Goal: Task Accomplishment & Management: Use online tool/utility

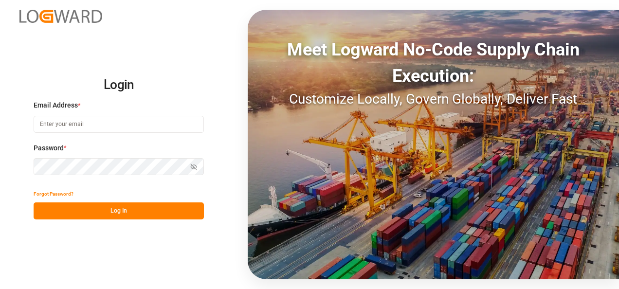
type input "valeria.hurtado@leschaco.com"
click at [175, 214] on button "Log In" at bounding box center [119, 210] width 170 height 17
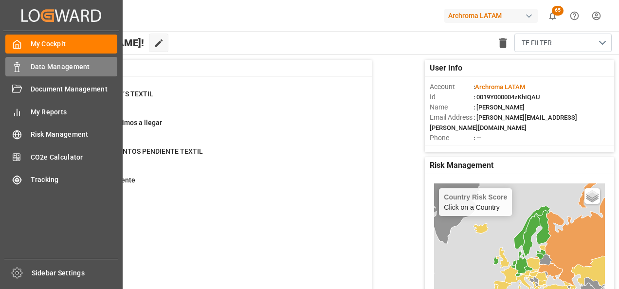
click at [33, 58] on div "Data Management Data Management" at bounding box center [61, 66] width 112 height 19
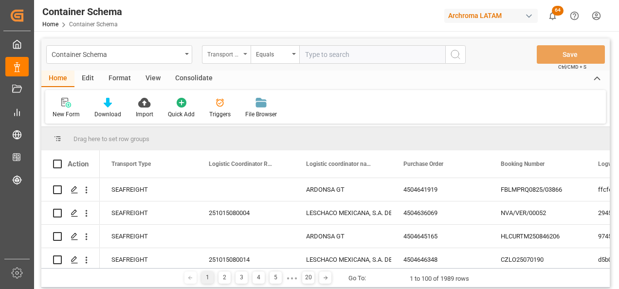
click at [237, 63] on div "Transport Type" at bounding box center [226, 54] width 49 height 18
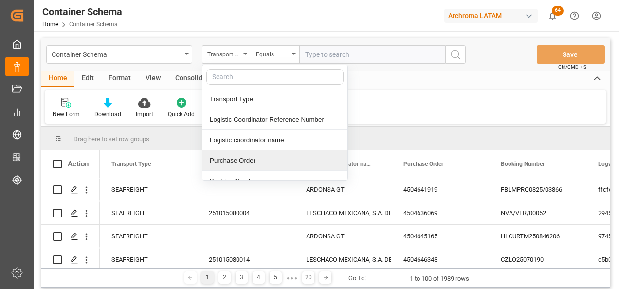
click at [247, 153] on div "Purchase Order" at bounding box center [274, 160] width 145 height 20
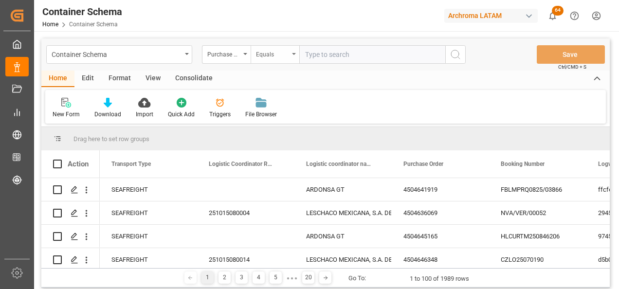
drag, startPoint x: 257, startPoint y: 53, endPoint x: 263, endPoint y: 58, distance: 7.9
click at [257, 53] on div "Equals" at bounding box center [272, 53] width 33 height 11
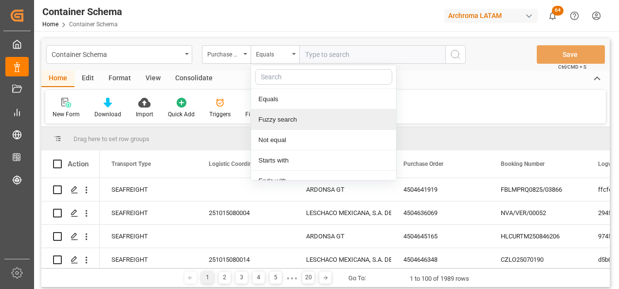
drag, startPoint x: 279, startPoint y: 119, endPoint x: 285, endPoint y: 115, distance: 6.6
click at [279, 120] on div "Fuzzy search" at bounding box center [323, 119] width 145 height 20
paste input "4504664716"
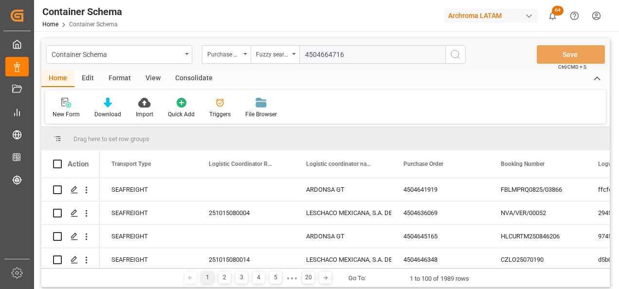
type input "4504664716"
click at [451, 58] on icon "search button" at bounding box center [456, 55] width 12 height 12
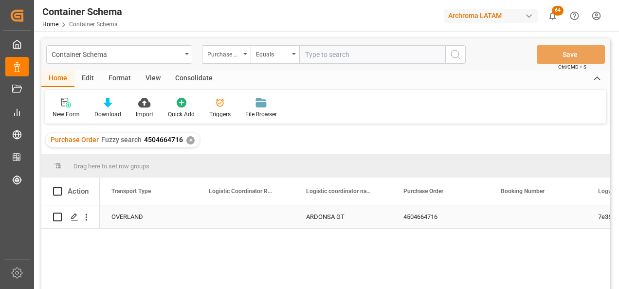
click at [73, 220] on line "Press SPACE to select this row." at bounding box center [75, 220] width 6 height 0
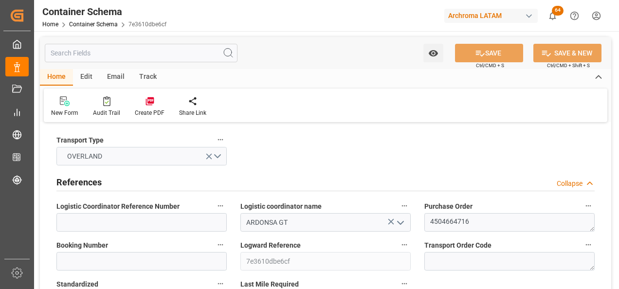
type input "0"
type input "1"
type input "56"
type input "3165.456"
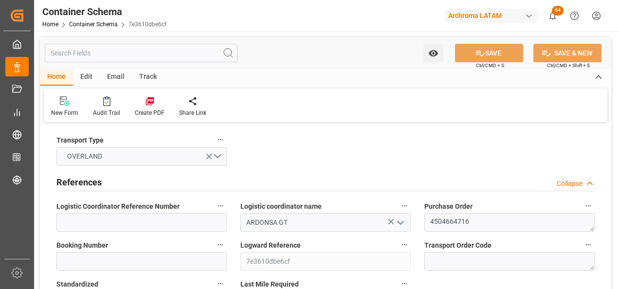
type input "GTTUC"
type input "0"
type input "30.09.2025 00:00"
type input "30.09.2025"
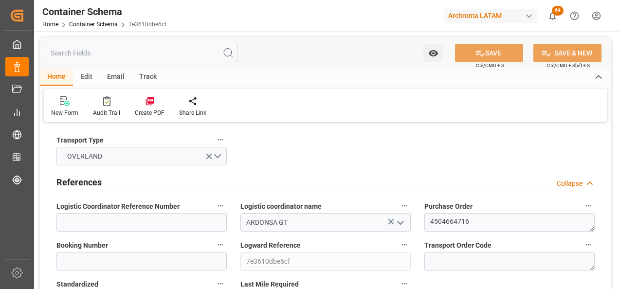
type input "30.09.2025"
type input "[DATE]"
type input "03.10.2025 06:58"
type input "30.09.2025 16:08"
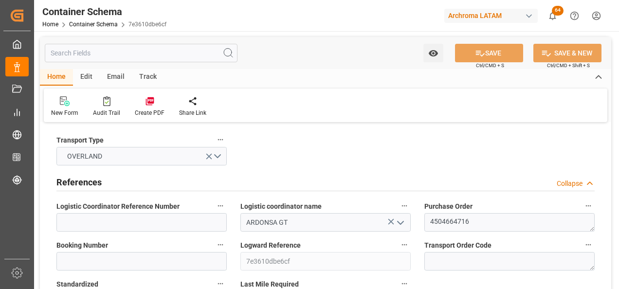
type input "[DATE]"
click at [130, 223] on input at bounding box center [141, 222] width 170 height 18
paste input "264-202500013676"
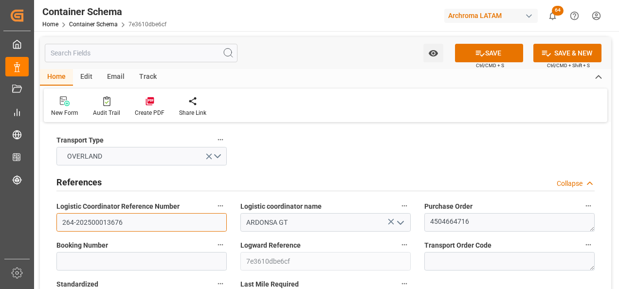
type input "264-202500013676"
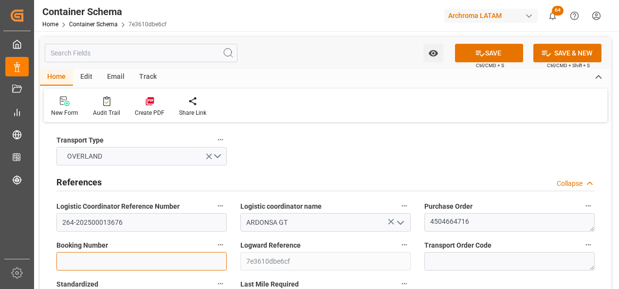
click at [70, 260] on input at bounding box center [141, 261] width 170 height 18
paste input "264-202500013676"
type input "264-202500013676"
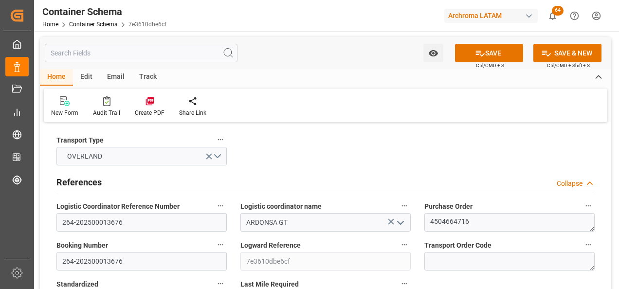
click at [237, 240] on div "Logward Reference 7e3610dbe6cf" at bounding box center [326, 254] width 184 height 39
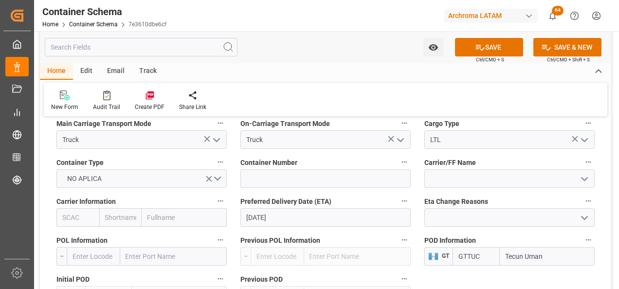
scroll to position [973, 0]
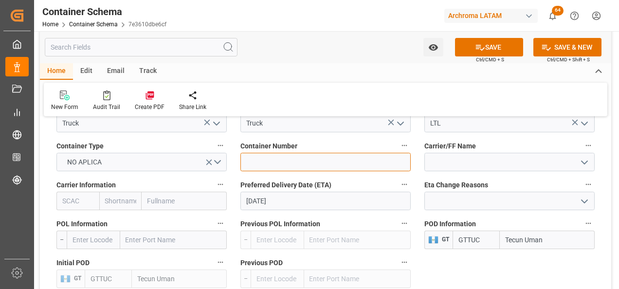
click at [279, 168] on input at bounding box center [325, 162] width 170 height 18
paste input "C-349 BYN"
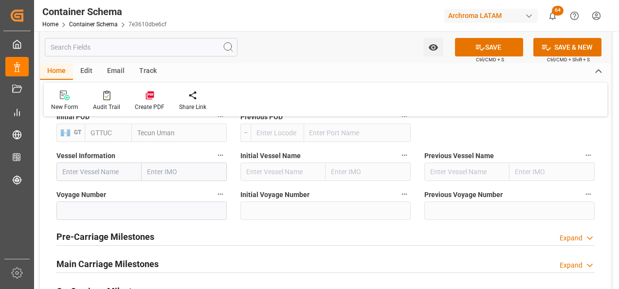
scroll to position [1168, 0]
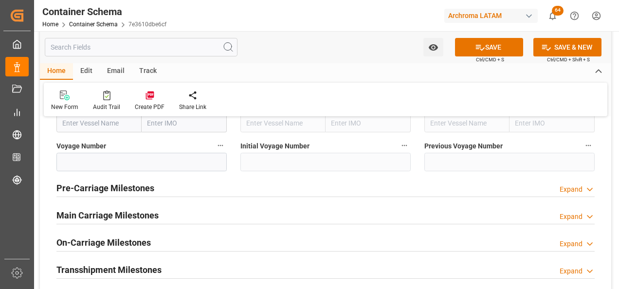
type input "C-349 BYN"
click at [149, 214] on h2 "Main Carriage Milestones" at bounding box center [107, 215] width 102 height 13
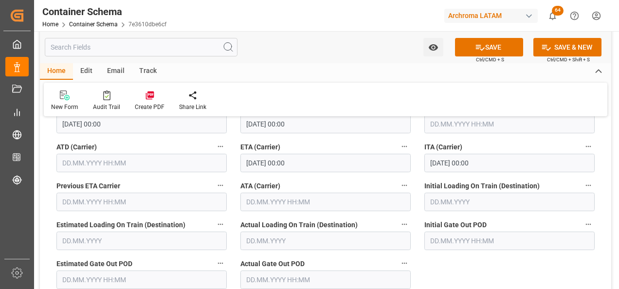
scroll to position [1314, 0]
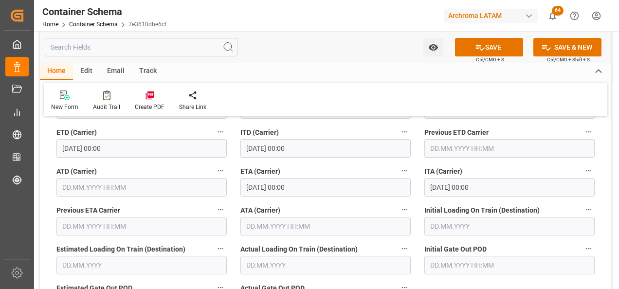
click at [308, 220] on input "text" at bounding box center [325, 226] width 170 height 18
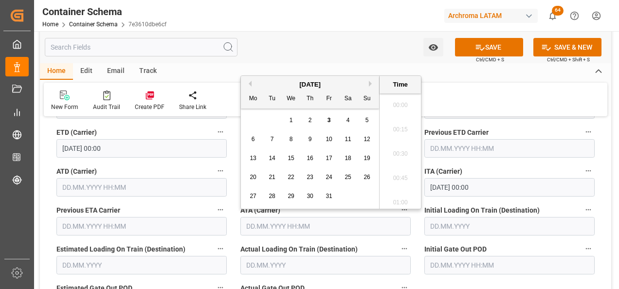
scroll to position [733, 0]
click at [309, 121] on span "2" at bounding box center [310, 120] width 3 height 7
type input "02.10.2025 00:00"
click at [496, 46] on button "SAVE" at bounding box center [489, 47] width 68 height 18
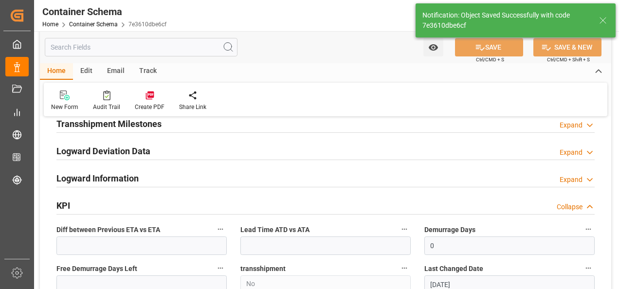
type input "1"
type input "03.10.2025 13:01"
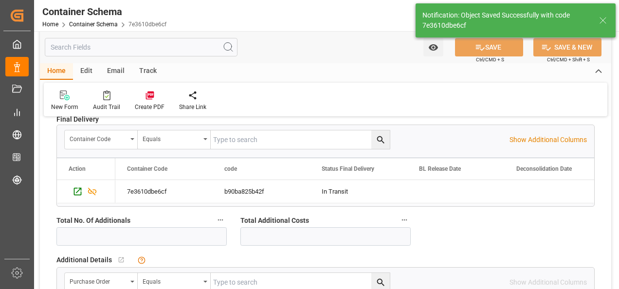
scroll to position [1567, 0]
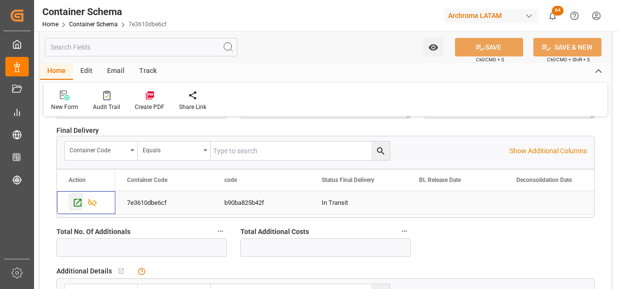
click at [80, 202] on icon "Press SPACE to select this row." at bounding box center [78, 203] width 10 height 10
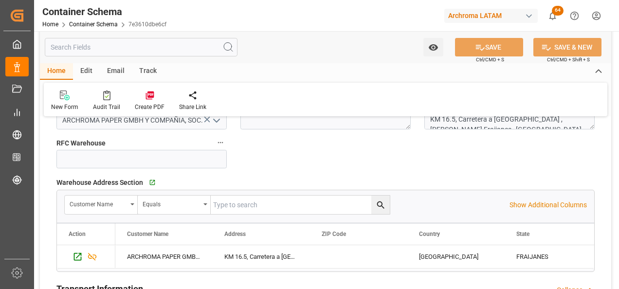
scroll to position [691, 0]
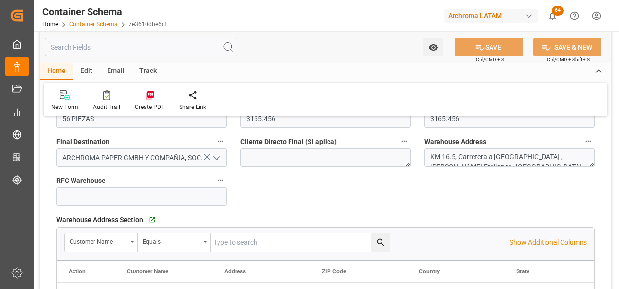
click at [112, 24] on link "Container Schema" at bounding box center [93, 24] width 49 height 7
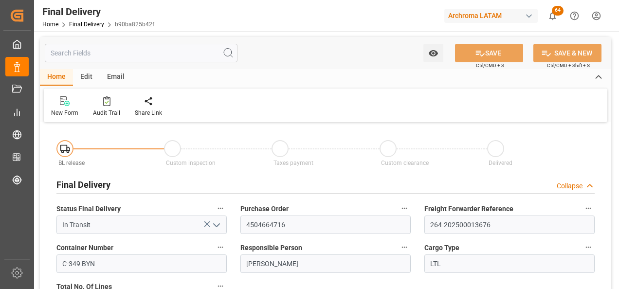
type input "[DATE]"
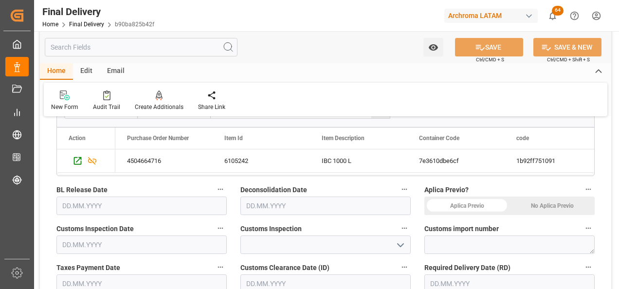
scroll to position [243, 0]
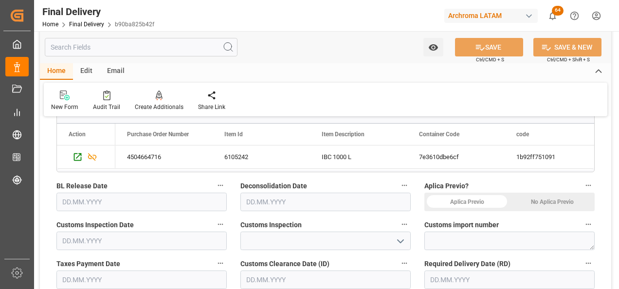
click at [562, 206] on div "No Aplica Previo" at bounding box center [551, 202] width 85 height 18
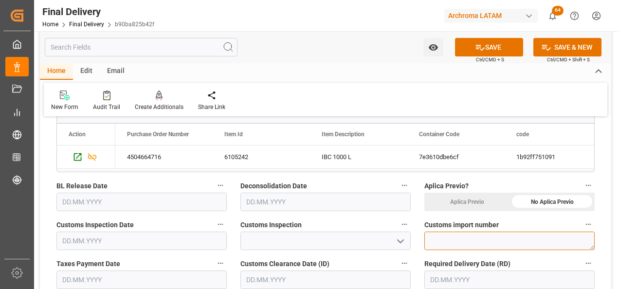
click at [449, 236] on textarea at bounding box center [509, 241] width 170 height 18
paste textarea "C-349 BYN"
type textarea "C-349 BYN"
click at [450, 241] on textarea "C-349 BYN" at bounding box center [509, 241] width 170 height 18
paste textarea "264-202500013676"
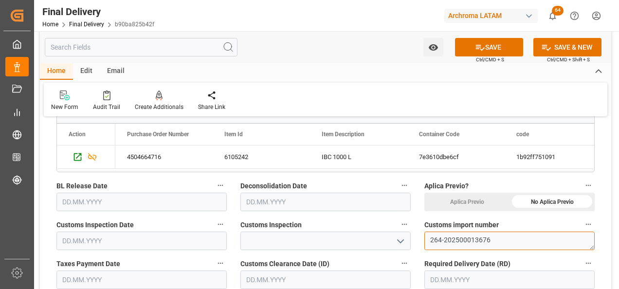
type textarea "264-202500013676"
click at [396, 241] on icon "open menu" at bounding box center [401, 242] width 12 height 12
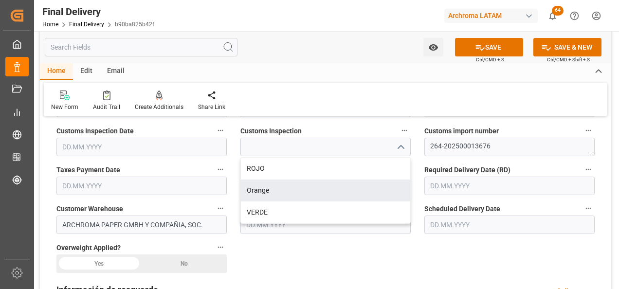
scroll to position [341, 0]
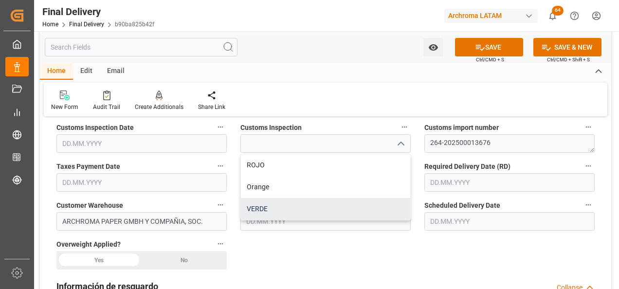
click at [336, 214] on div "VERDE" at bounding box center [325, 209] width 169 height 22
type input "VERDE"
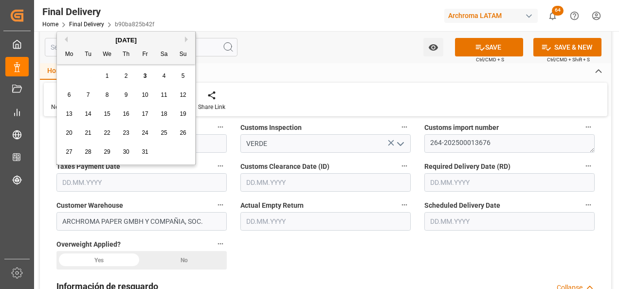
click at [161, 180] on input "text" at bounding box center [141, 182] width 170 height 18
click at [125, 76] on span "2" at bounding box center [126, 76] width 3 height 7
type input "[DATE]"
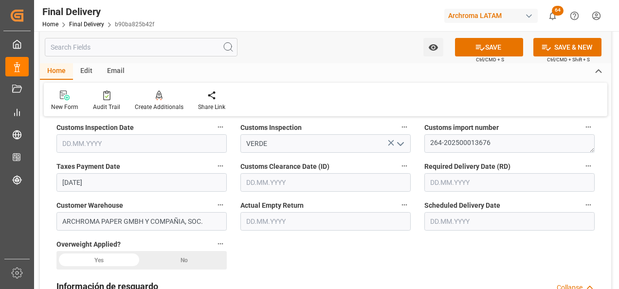
drag, startPoint x: 177, startPoint y: 152, endPoint x: 166, endPoint y: 142, distance: 14.5
click at [177, 152] on input "text" at bounding box center [141, 143] width 170 height 18
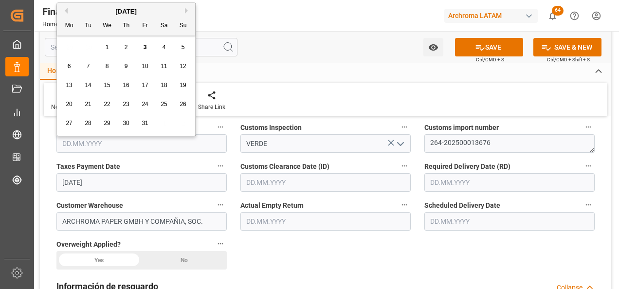
click at [125, 45] on span "2" at bounding box center [126, 47] width 3 height 7
type input "[DATE]"
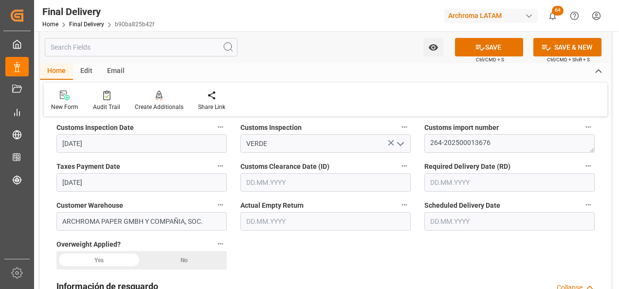
scroll to position [243, 0]
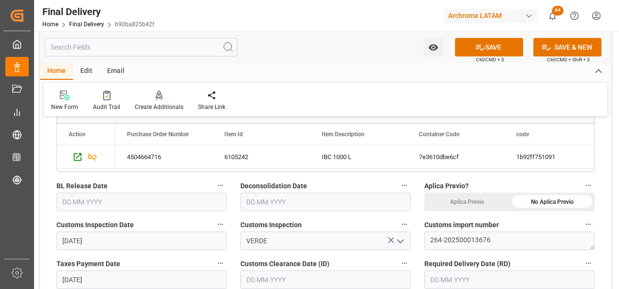
click at [108, 200] on input "text" at bounding box center [141, 202] width 170 height 18
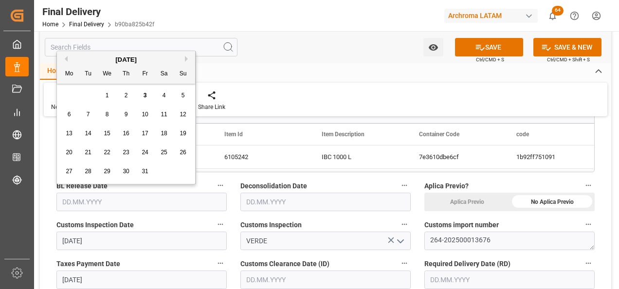
click at [129, 91] on div "2" at bounding box center [126, 96] width 12 height 12
type input "[DATE]"
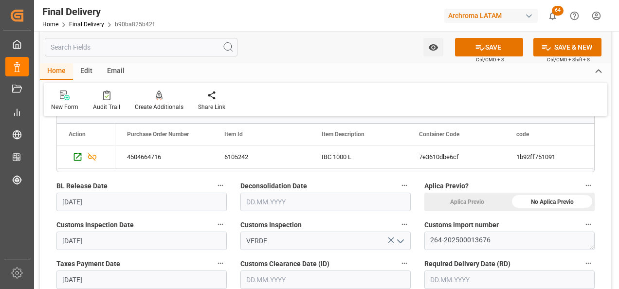
click at [286, 207] on input "text" at bounding box center [325, 202] width 170 height 18
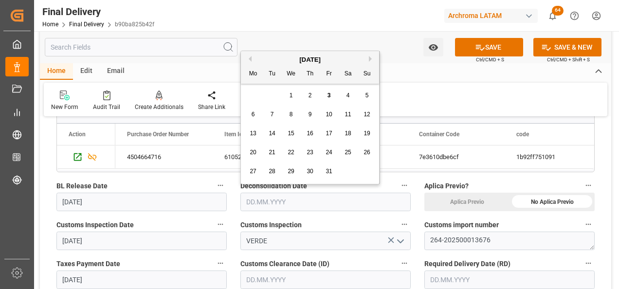
click at [327, 95] on span "3" at bounding box center [328, 95] width 3 height 7
type input "[DATE]"
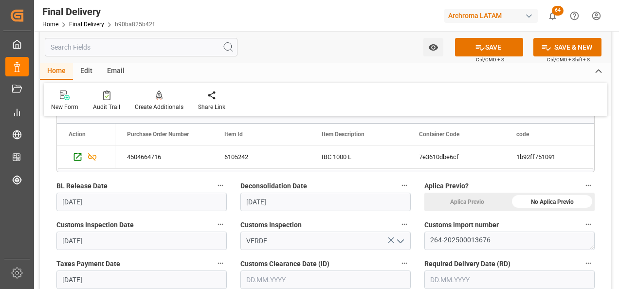
scroll to position [292, 0]
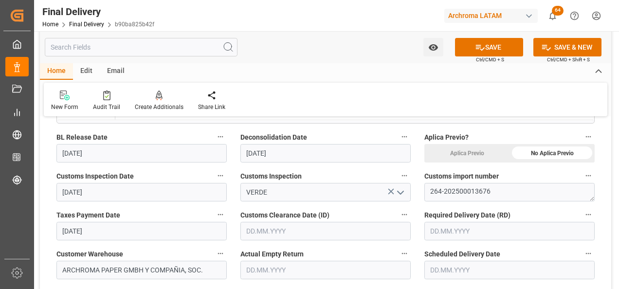
click at [322, 231] on input "text" at bounding box center [325, 231] width 170 height 18
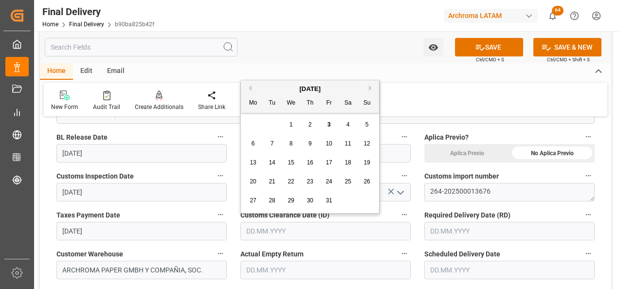
click at [312, 123] on div "2" at bounding box center [310, 125] width 12 height 12
type input "[DATE]"
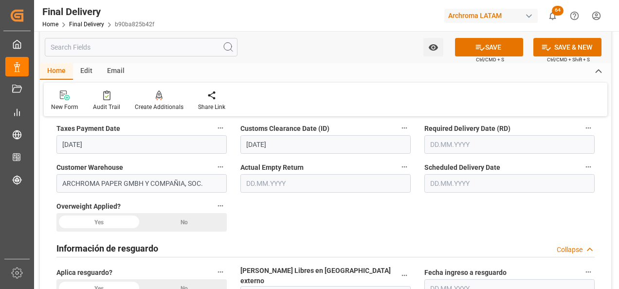
scroll to position [389, 0]
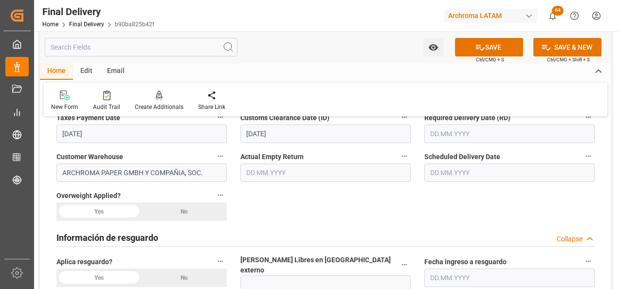
click at [444, 177] on input "text" at bounding box center [509, 173] width 170 height 18
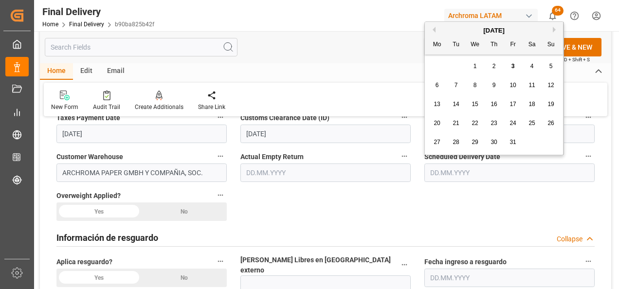
click at [512, 64] on span "3" at bounding box center [512, 66] width 3 height 7
type input "[DATE]"
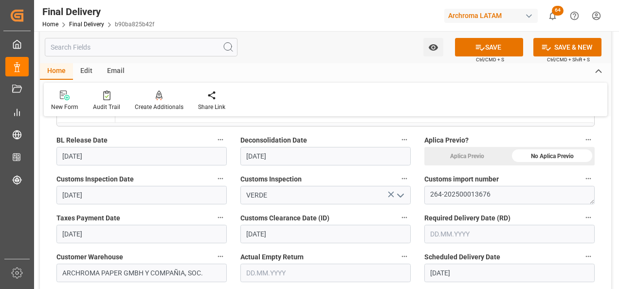
scroll to position [292, 0]
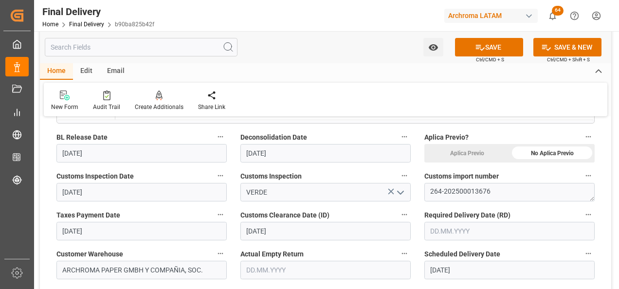
click at [448, 224] on input "text" at bounding box center [509, 231] width 170 height 18
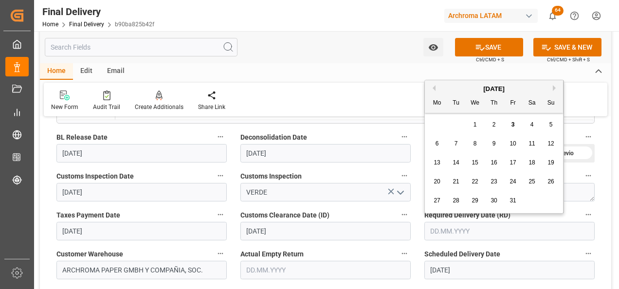
click at [441, 121] on div "29 30 1 2 3 4 5" at bounding box center [494, 124] width 133 height 19
click at [511, 128] on div "3" at bounding box center [513, 125] width 12 height 12
type input "[DATE]"
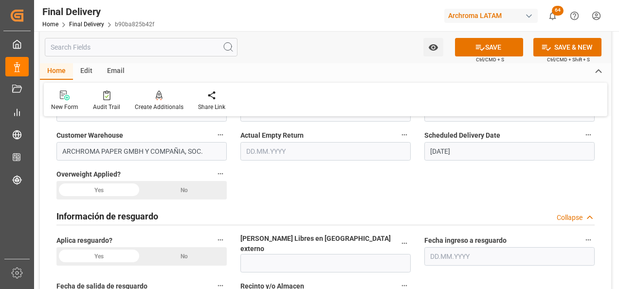
scroll to position [438, 0]
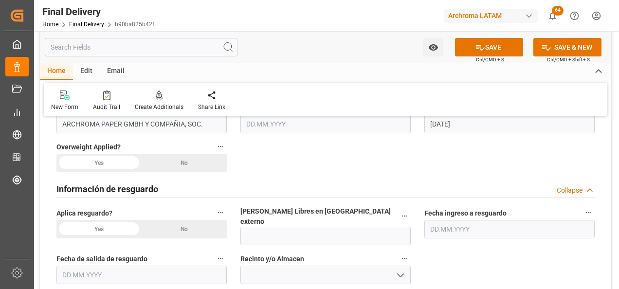
click at [210, 228] on div "No" at bounding box center [184, 229] width 85 height 18
click at [189, 163] on div "No" at bounding box center [184, 163] width 85 height 18
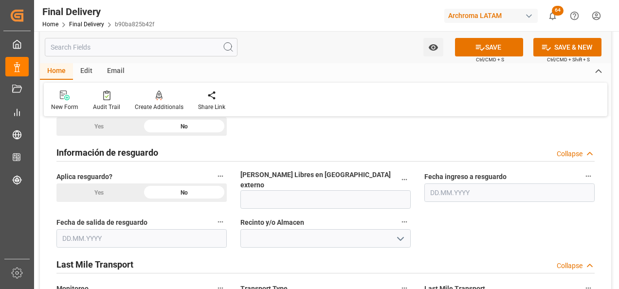
scroll to position [584, 0]
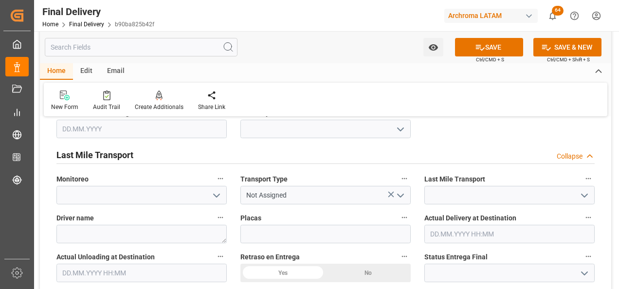
click at [405, 190] on icon "open menu" at bounding box center [401, 196] width 12 height 12
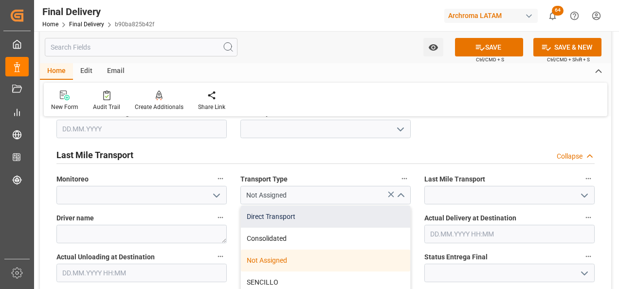
click at [332, 211] on div "Direct Transport" at bounding box center [325, 217] width 169 height 22
type input "Direct Transport"
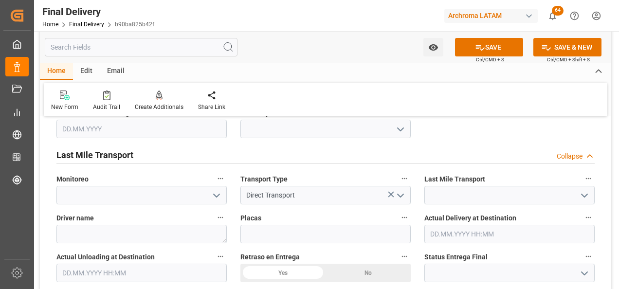
click at [584, 190] on icon "open menu" at bounding box center [585, 196] width 12 height 12
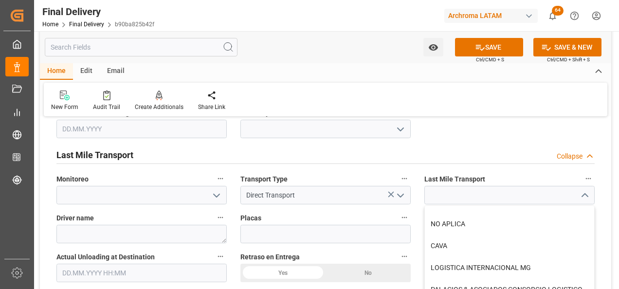
scroll to position [202, 0]
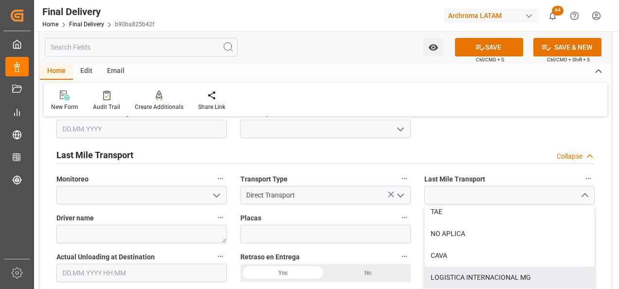
click at [503, 267] on div "LOGISTICA INTERNACIONAL MG" at bounding box center [509, 278] width 169 height 22
type input "LOGISTICA INTERNACIONAL MG"
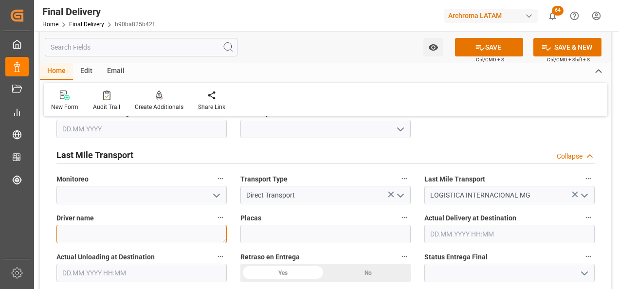
click at [146, 228] on textarea at bounding box center [141, 234] width 170 height 18
click at [117, 225] on textarea "[PERSON_NAME]" at bounding box center [141, 234] width 170 height 18
click at [182, 233] on textarea "[PERSON_NAME]" at bounding box center [141, 234] width 170 height 18
type textarea "[PERSON_NAME] [PERSON_NAME]"
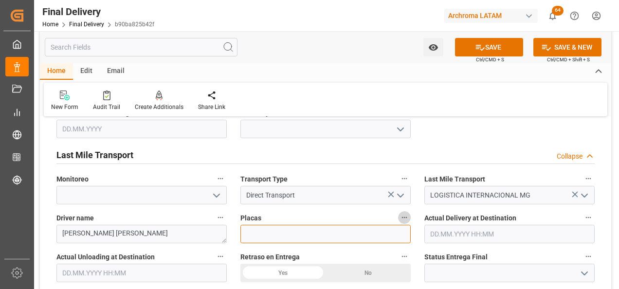
click at [295, 232] on input at bounding box center [325, 234] width 170 height 18
click at [313, 231] on input "C-349" at bounding box center [325, 234] width 170 height 18
type input "C-349 BYN"
click at [492, 44] on button "SAVE" at bounding box center [489, 47] width 68 height 18
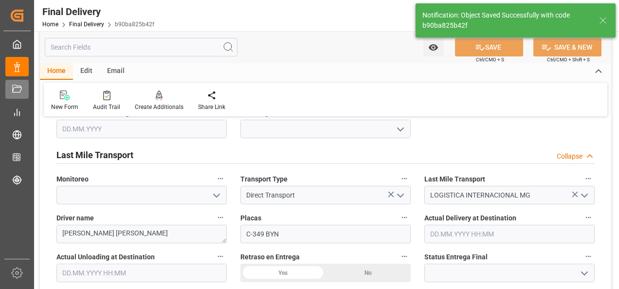
type input "In transit to final delivery"
type input "0"
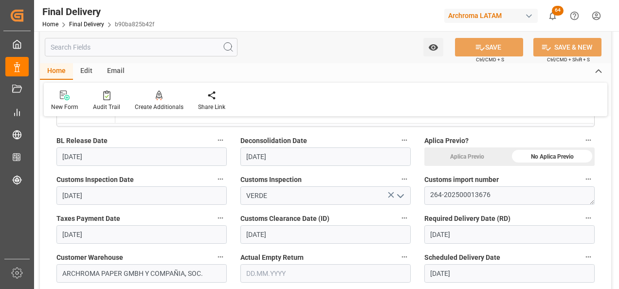
scroll to position [146, 0]
